Goal: Task Accomplishment & Management: Use online tool/utility

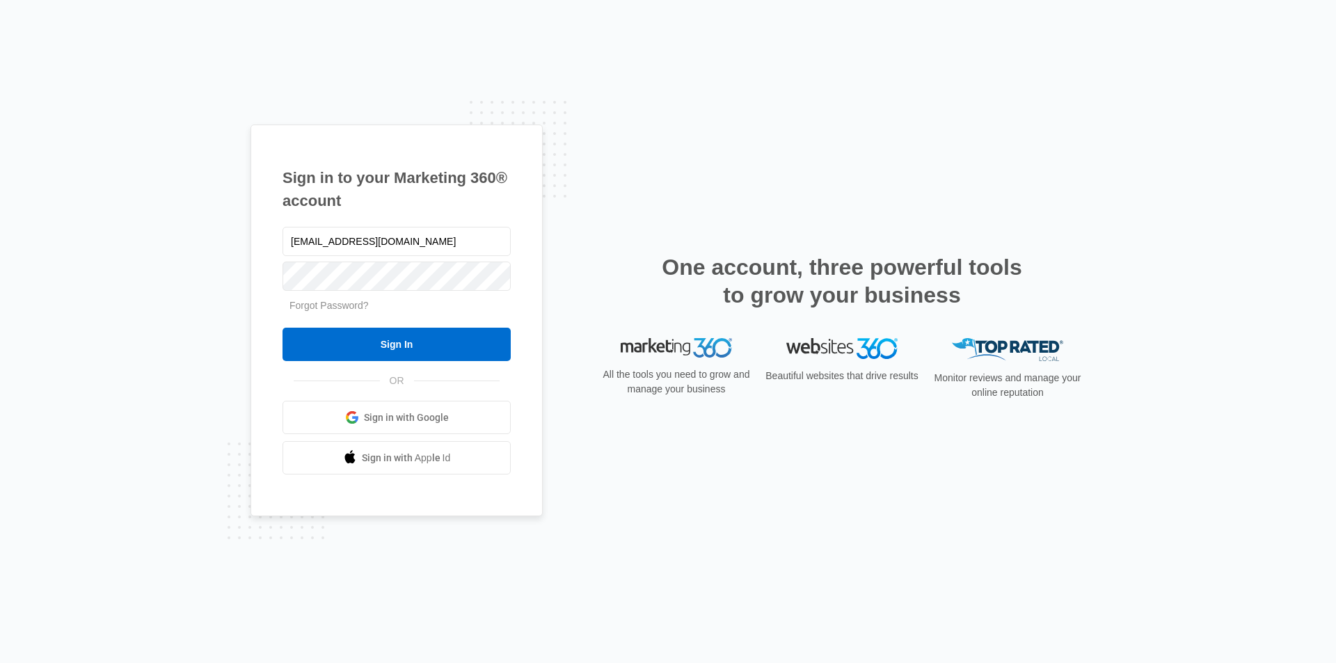
type input "[EMAIL_ADDRESS][DOMAIN_NAME]"
click at [283, 328] on input "Sign In" at bounding box center [397, 344] width 228 height 33
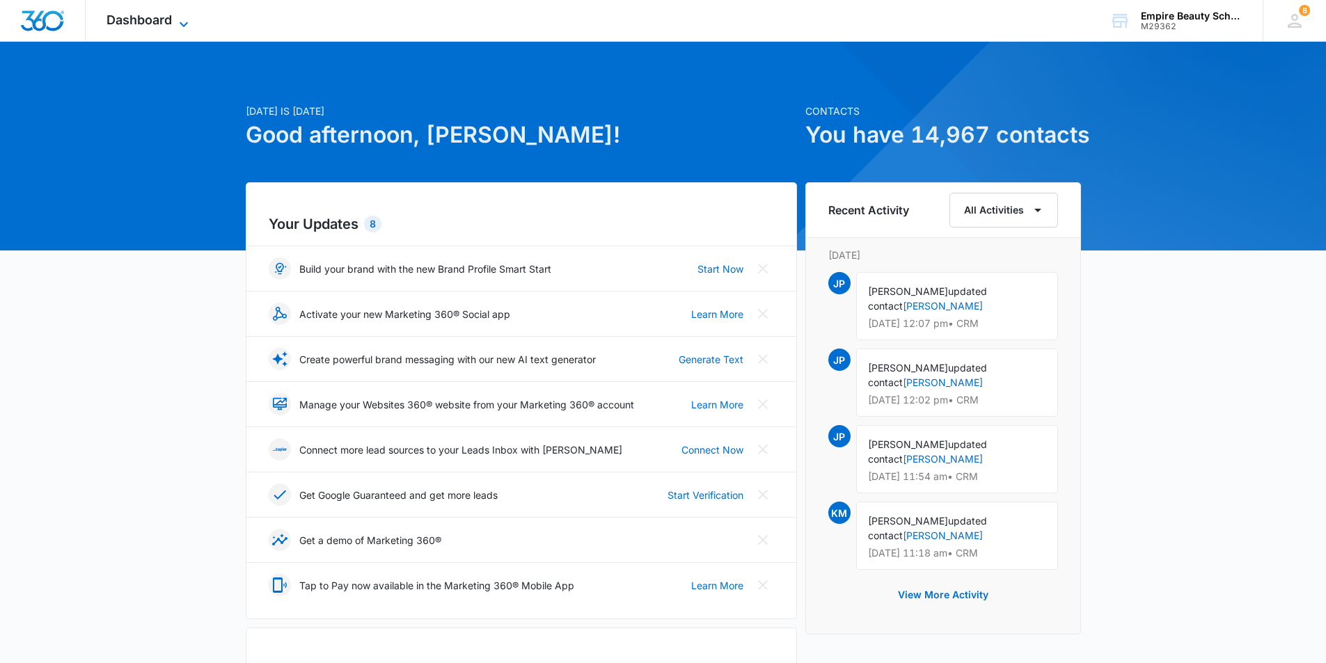
click at [181, 25] on icon at bounding box center [183, 24] width 17 height 17
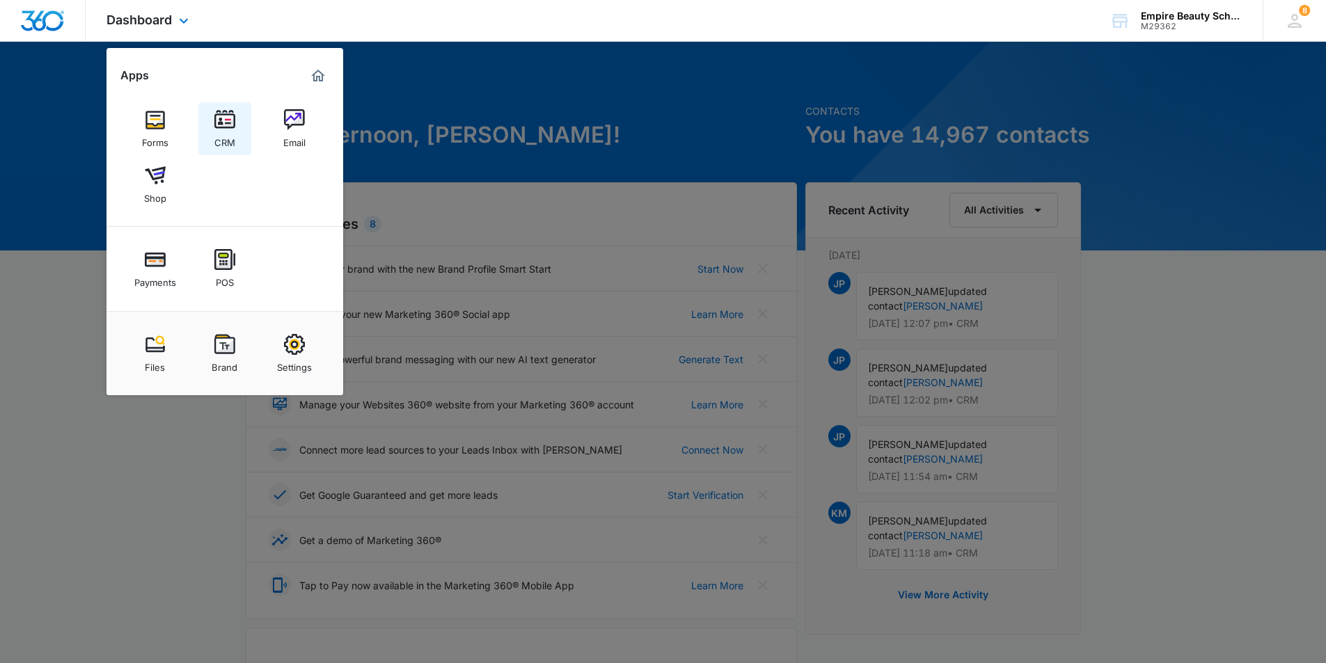
click at [230, 125] on img at bounding box center [224, 119] width 21 height 21
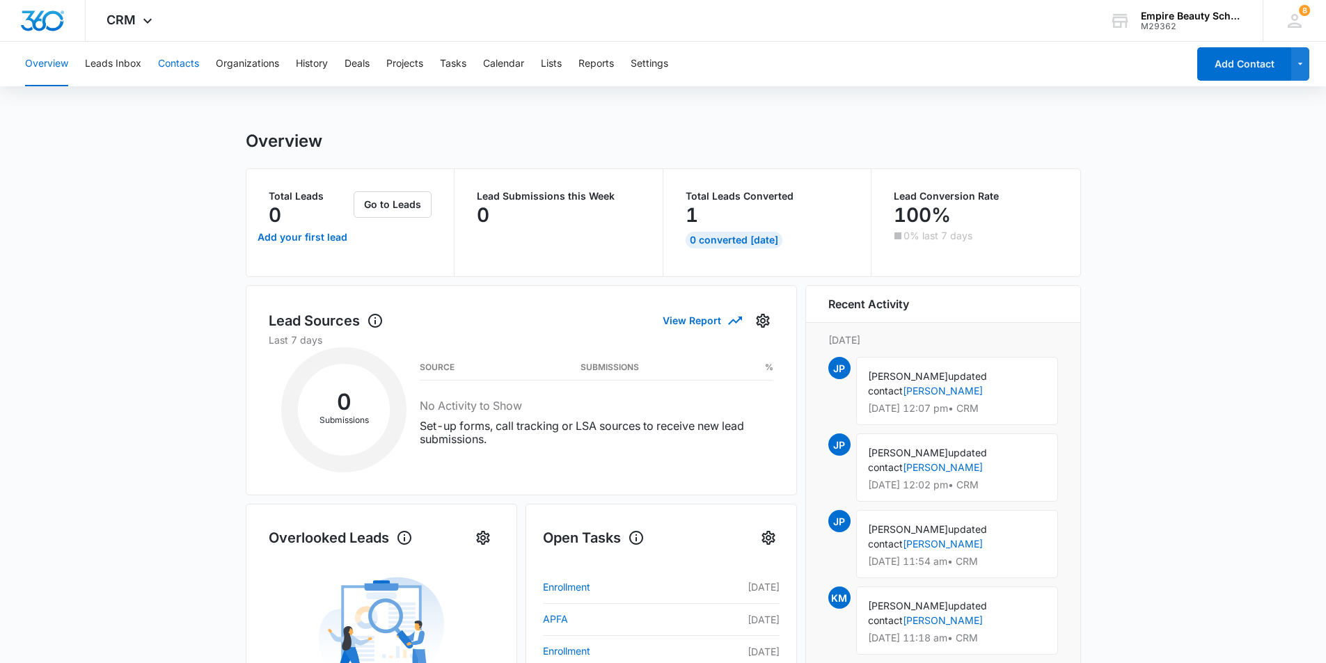
click at [189, 64] on button "Contacts" at bounding box center [178, 64] width 41 height 45
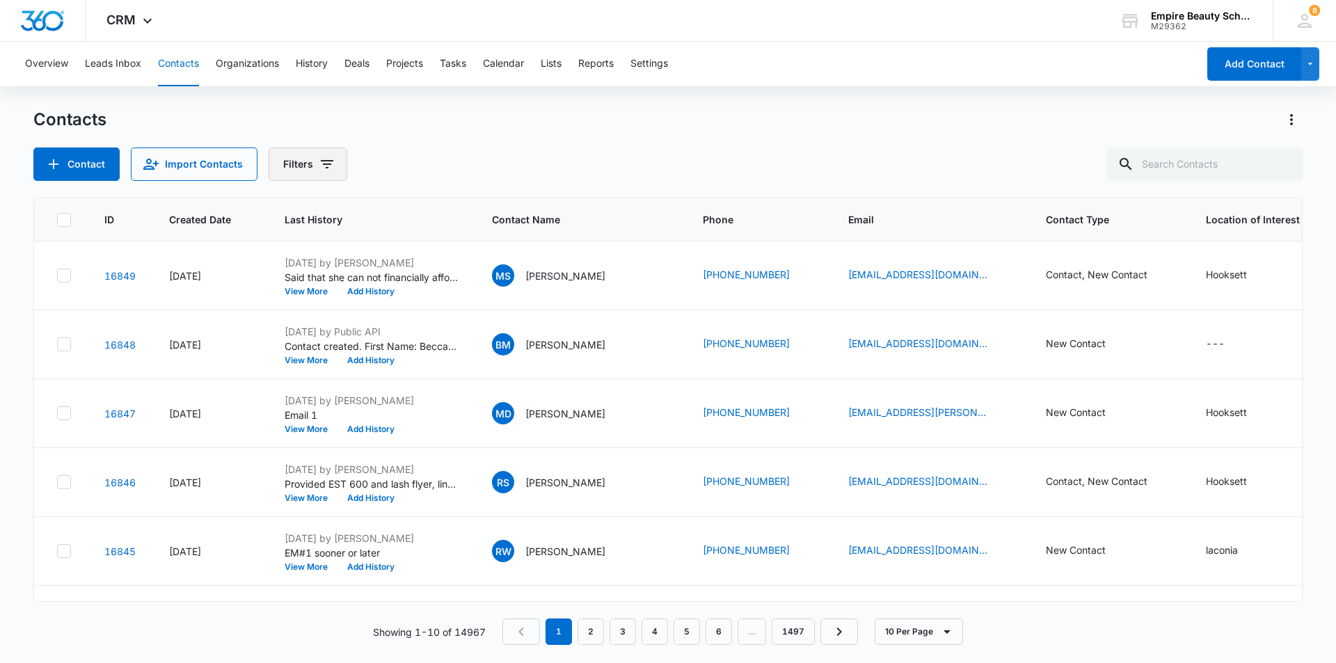
click at [312, 161] on button "Filters" at bounding box center [308, 164] width 79 height 33
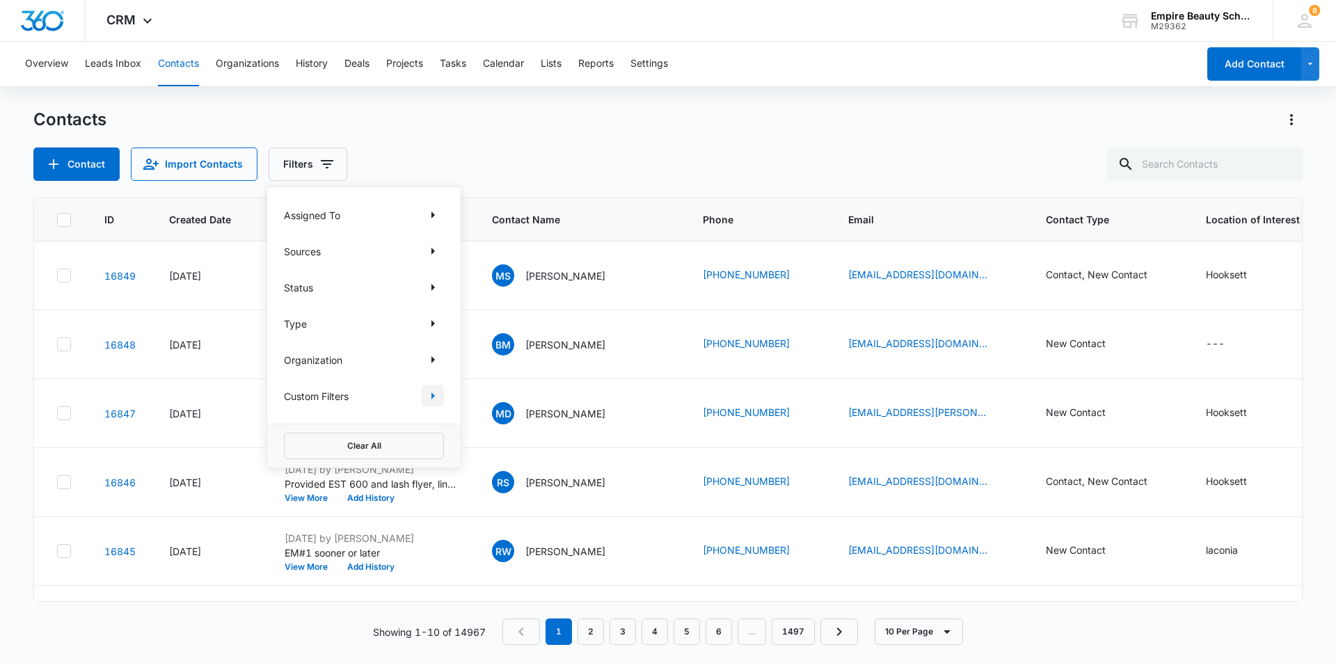
click at [431, 397] on icon "Show Custom Filters filters" at bounding box center [432, 395] width 3 height 7
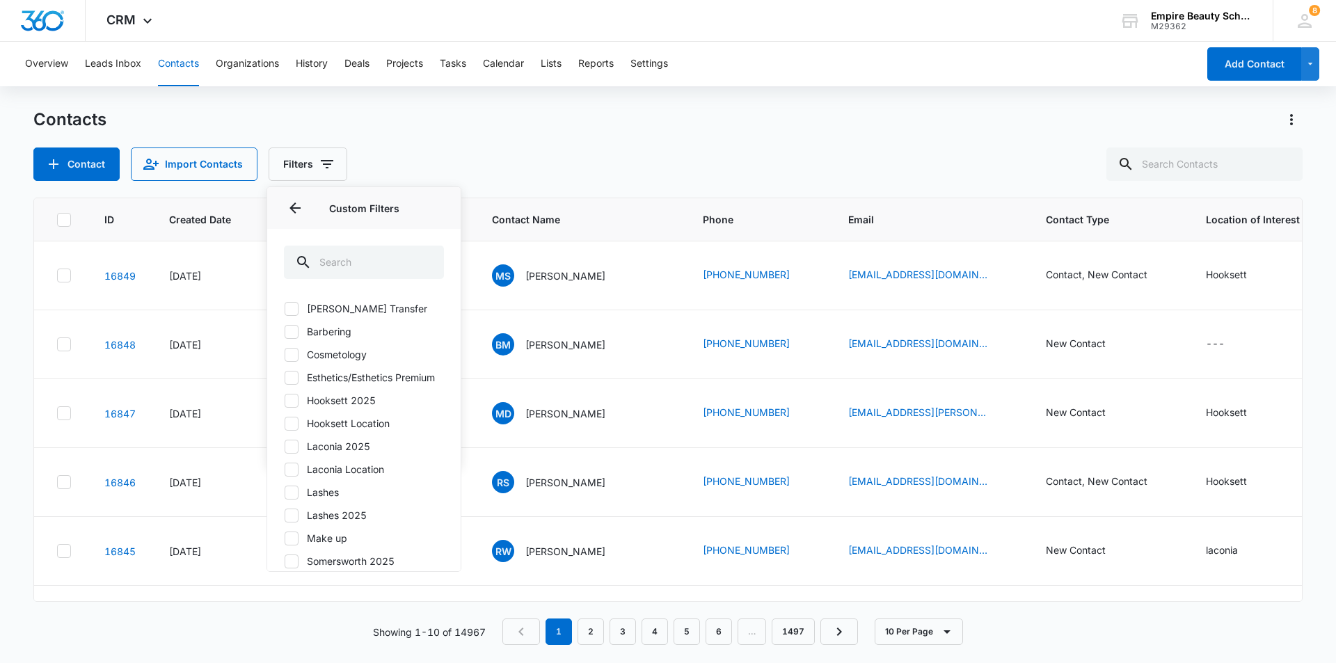
click at [298, 454] on div at bounding box center [292, 447] width 14 height 14
click at [285, 447] on input "Laconia 2025" at bounding box center [284, 446] width 1 height 1
checkbox input "true"
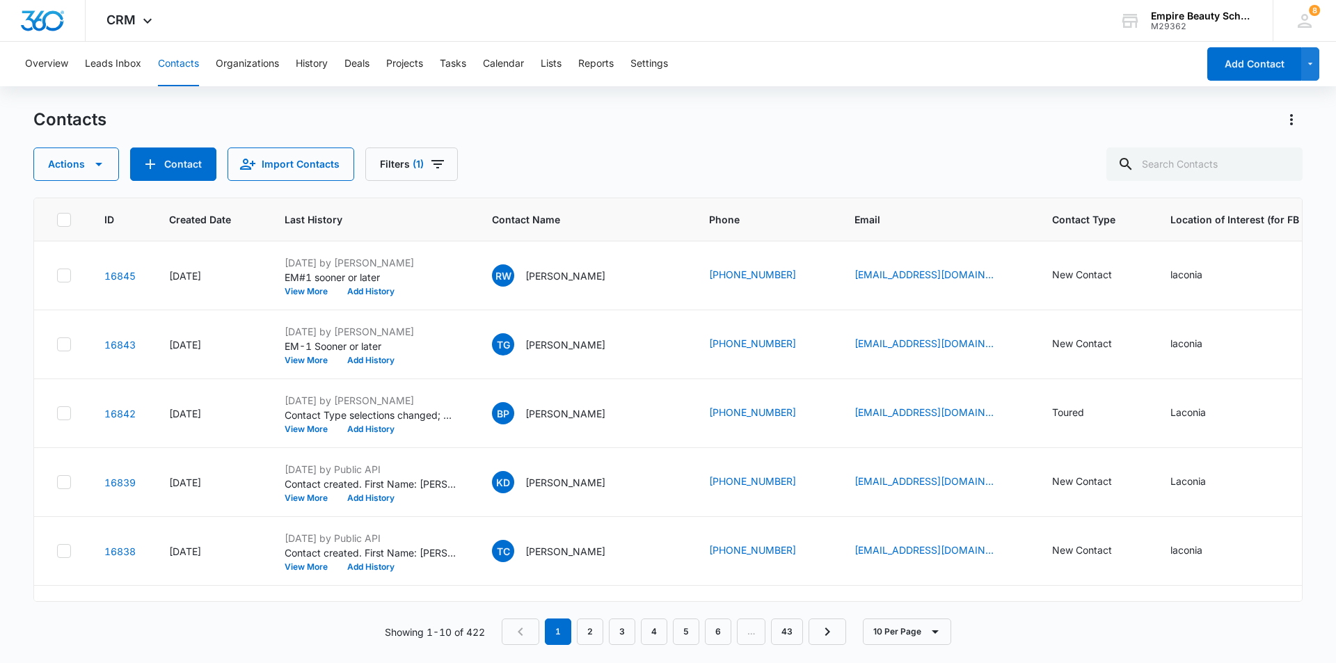
click at [531, 104] on div "Overview Leads Inbox Contacts Organizations History Deals Projects Tasks Calend…" at bounding box center [668, 352] width 1336 height 620
click at [316, 426] on button "View More" at bounding box center [311, 429] width 53 height 8
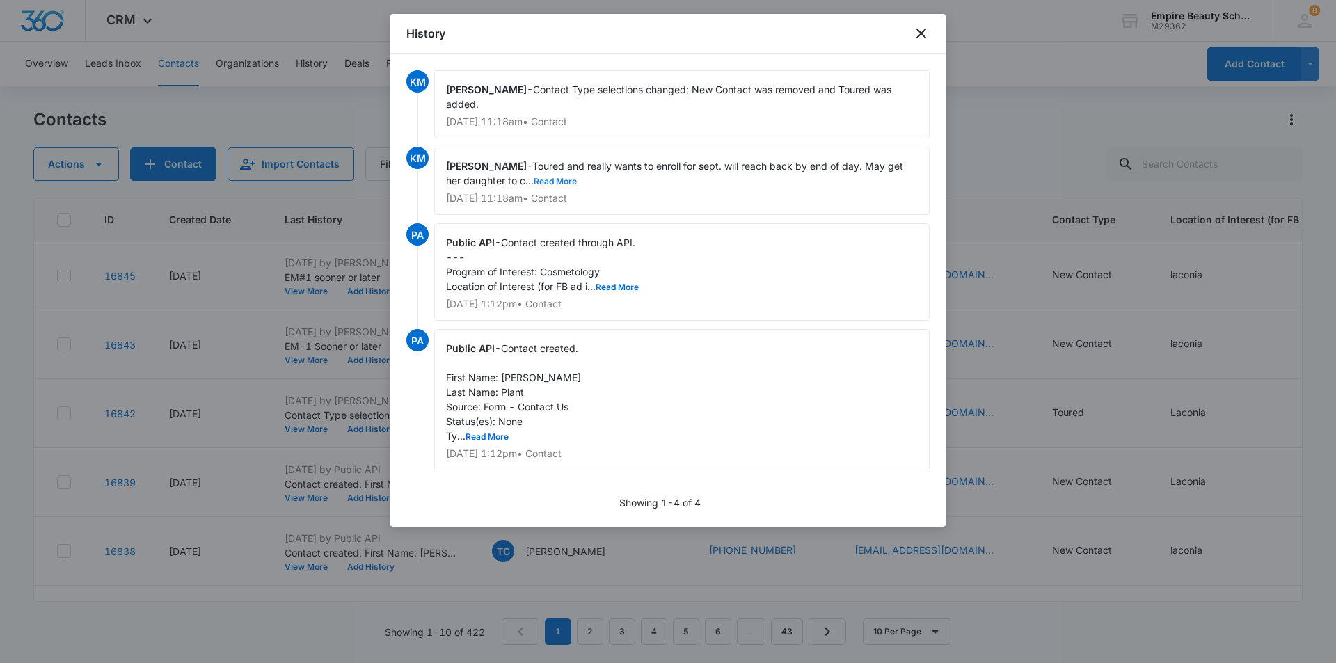
click at [549, 177] on button "Read More" at bounding box center [555, 181] width 43 height 8
click at [922, 35] on icon "close" at bounding box center [921, 34] width 10 height 10
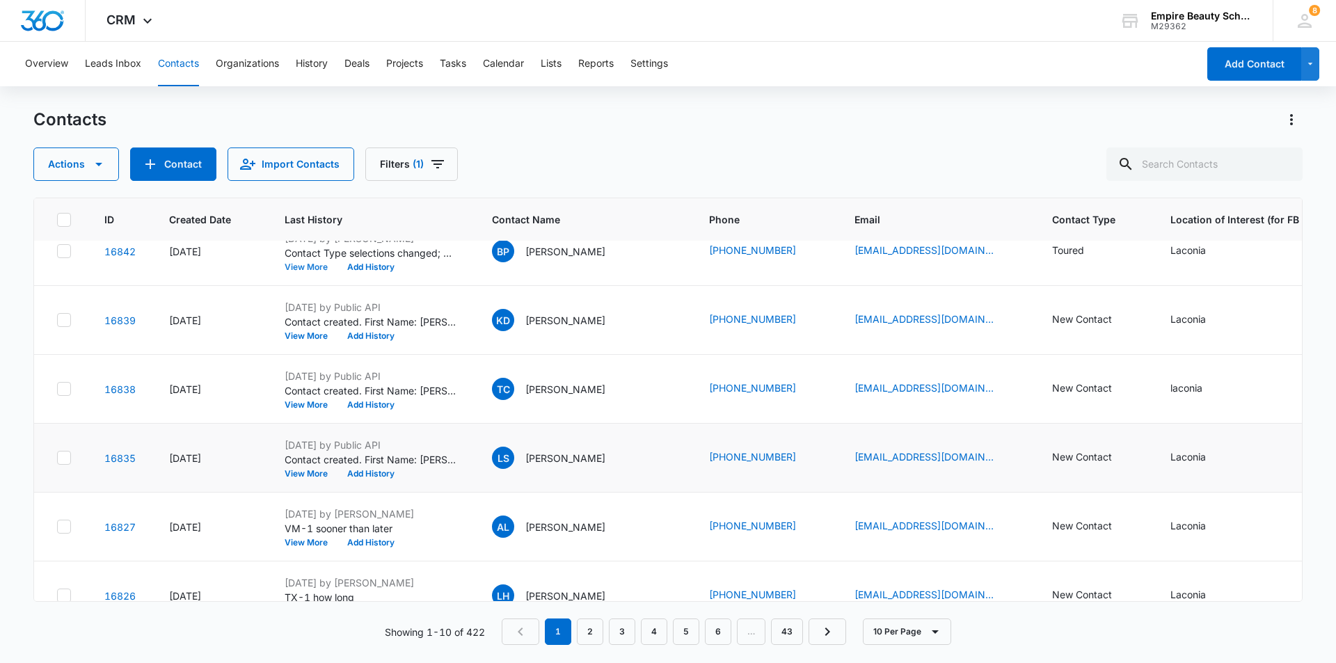
scroll to position [139, 0]
